Goal: Find specific page/section: Find specific page/section

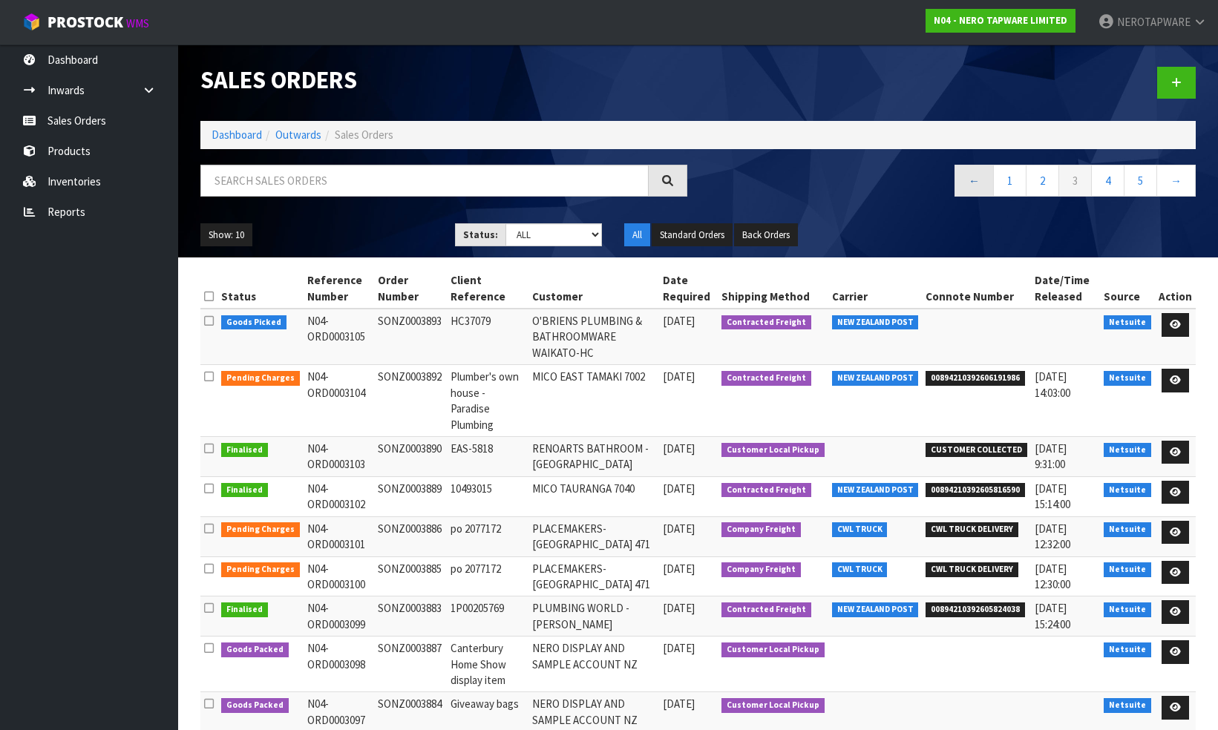
scroll to position [49, 0]
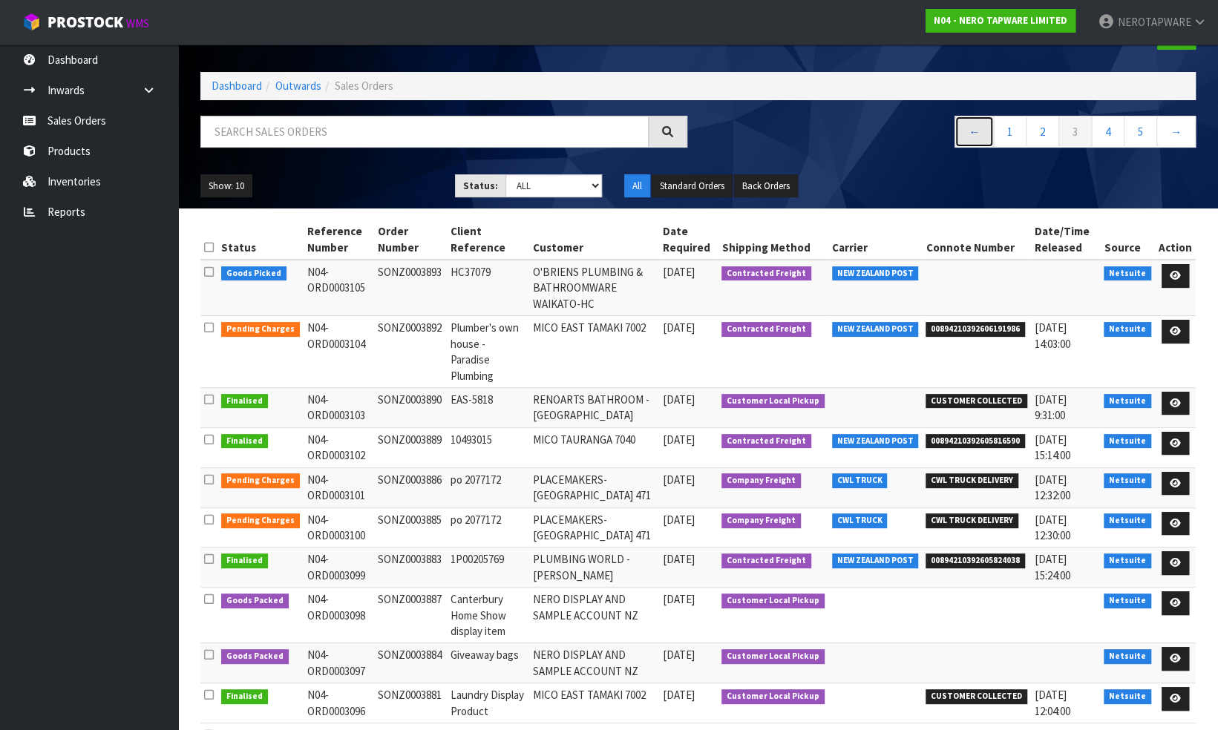
click at [972, 131] on link "←" at bounding box center [974, 132] width 39 height 32
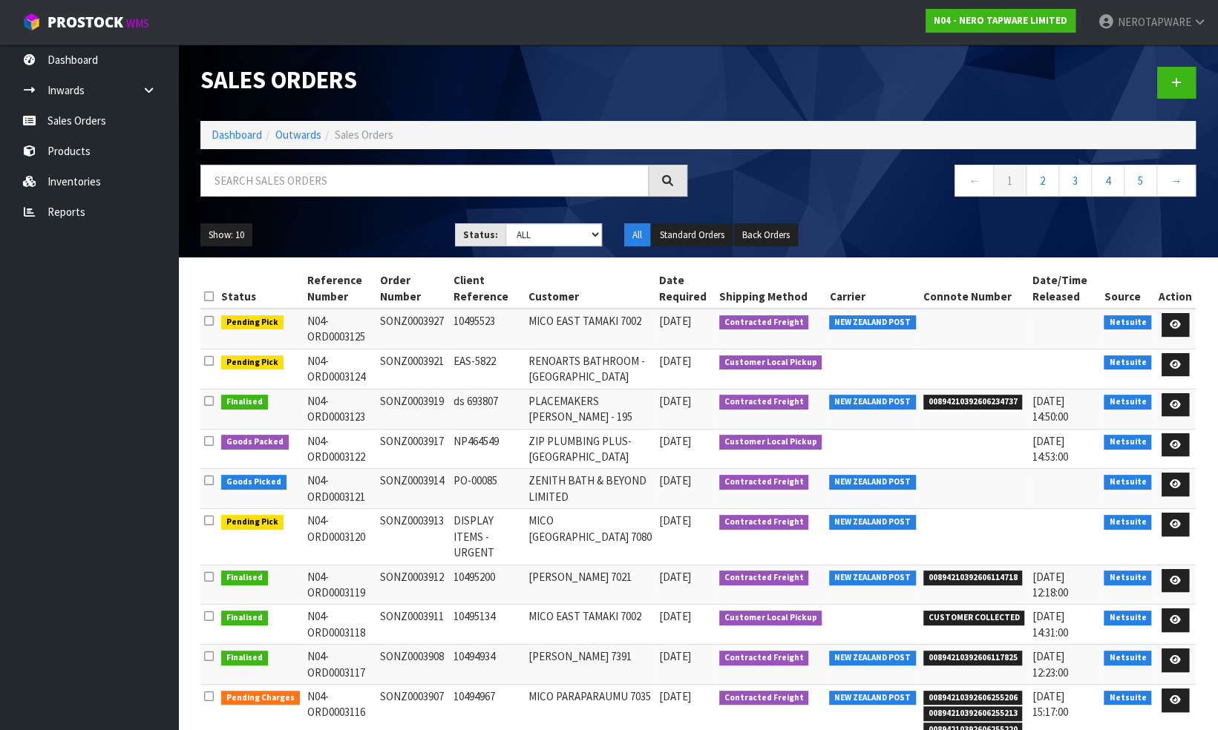
scroll to position [65, 0]
